Goal: Task Accomplishment & Management: Complete application form

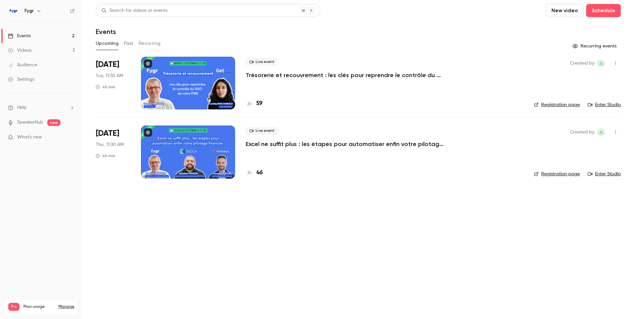
click at [292, 212] on main "Search for videos or events New video Schedule Events Upcoming Past Recurring R…" at bounding box center [358, 159] width 551 height 319
click at [259, 173] on h4 "46" at bounding box center [259, 173] width 7 height 9
click at [274, 212] on main "Search for videos or events New video Schedule Events Upcoming Past Recurring R…" at bounding box center [358, 159] width 551 height 319
click at [258, 170] on h4 "46" at bounding box center [259, 173] width 7 height 9
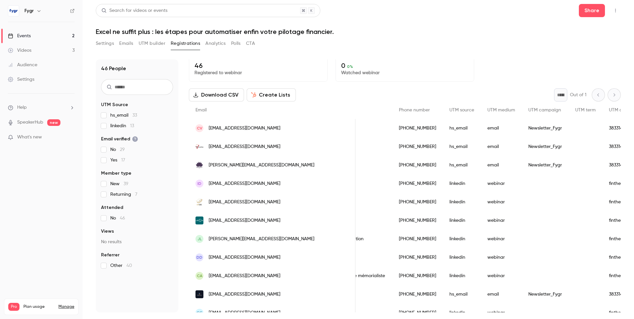
scroll to position [2, 0]
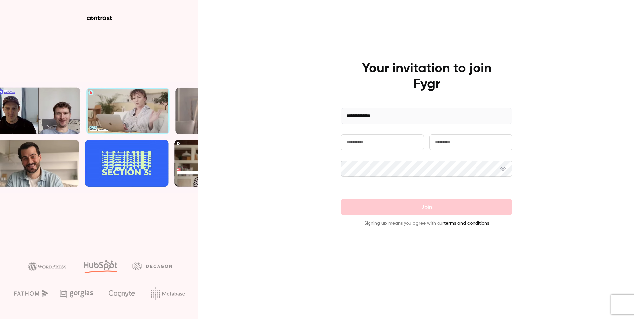
click at [368, 138] on input "text" at bounding box center [382, 143] width 83 height 16
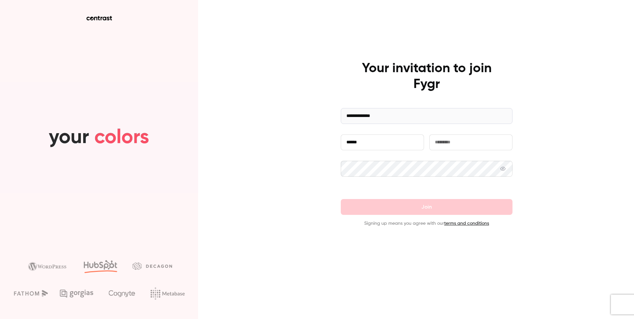
type input "******"
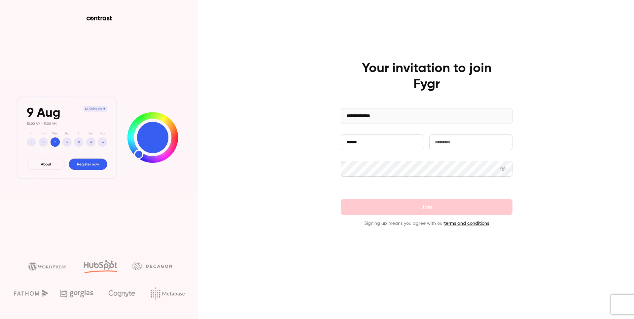
click at [441, 141] on input "text" at bounding box center [470, 143] width 83 height 16
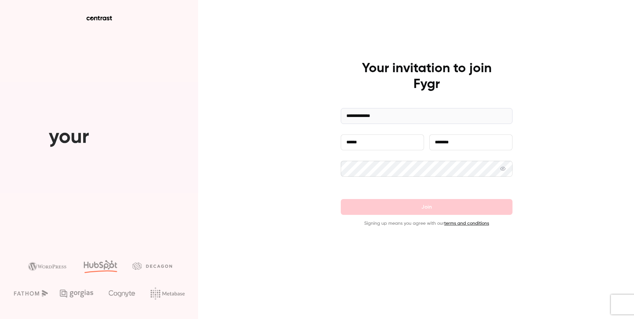
type input "********"
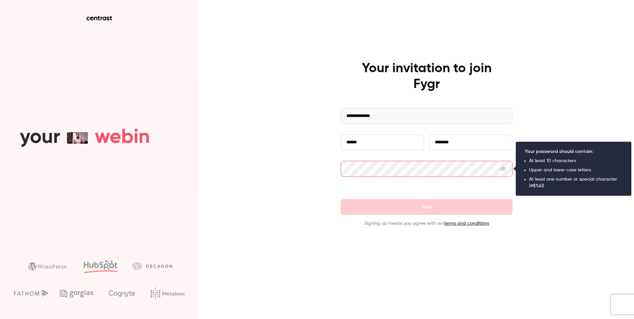
click at [0, 319] on com-1password-button at bounding box center [0, 319] width 0 height 0
click at [502, 173] on span at bounding box center [502, 169] width 5 height 16
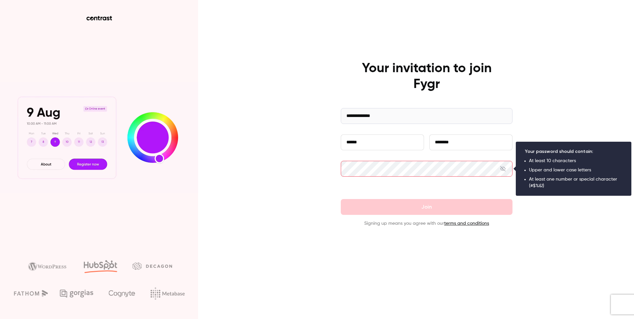
click at [502, 171] on icon at bounding box center [502, 168] width 5 height 5
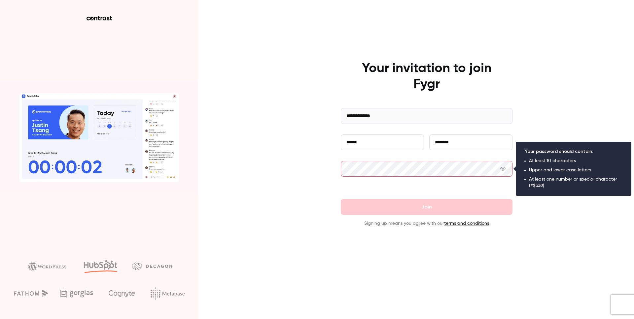
click at [0, 319] on com-1password-button at bounding box center [0, 319] width 0 height 0
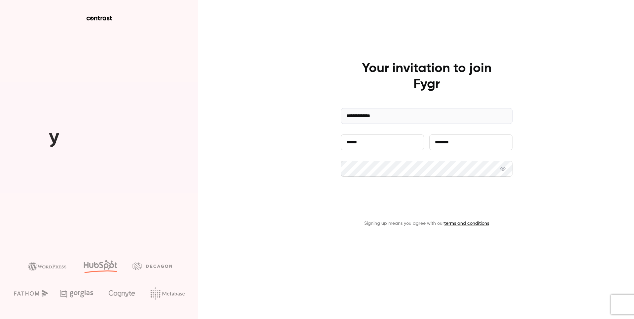
click at [425, 203] on button "Join" at bounding box center [427, 207] width 172 height 16
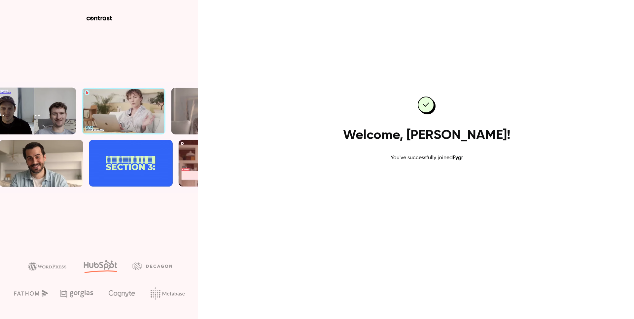
click at [428, 182] on link "Go to dashboard" at bounding box center [426, 183] width 56 height 16
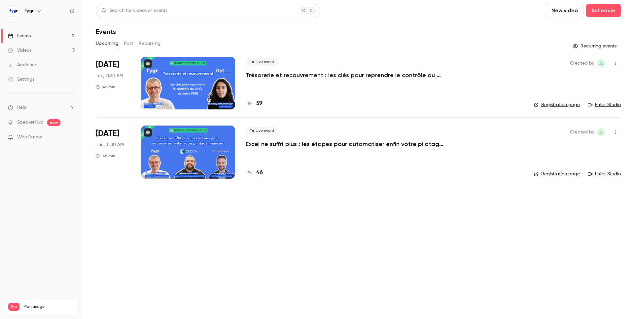
click at [29, 13] on h6 "Fygr" at bounding box center [28, 11] width 9 height 7
click at [39, 14] on button "button" at bounding box center [39, 11] width 8 height 8
click at [39, 14] on div at bounding box center [317, 159] width 634 height 319
click at [114, 212] on main "Search for videos or events New video Schedule Events Upcoming Past Recurring R…" at bounding box center [358, 159] width 551 height 319
